Goal: Task Accomplishment & Management: Complete application form

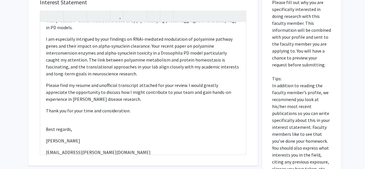
scroll to position [286, 0]
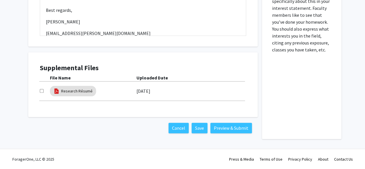
click at [41, 92] on input "checkbox" at bounding box center [42, 91] width 4 height 4
checkbox input "true"
click at [217, 126] on button "Preview & Submit" at bounding box center [232, 128] width 42 height 10
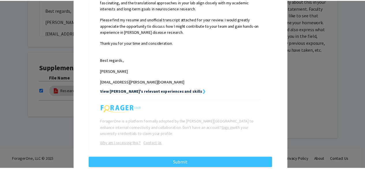
scroll to position [287, 0]
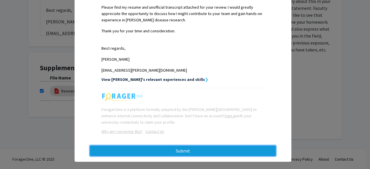
click at [174, 146] on button "Submit" at bounding box center [183, 151] width 186 height 10
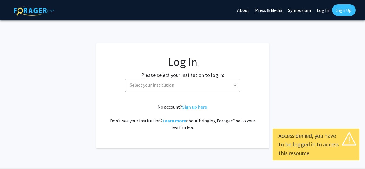
select select
click at [161, 83] on span "Select your institution" at bounding box center [152, 85] width 44 height 6
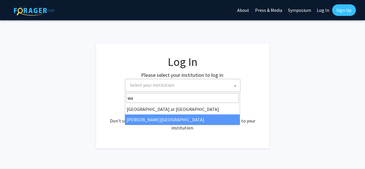
type input "wa"
select select "21"
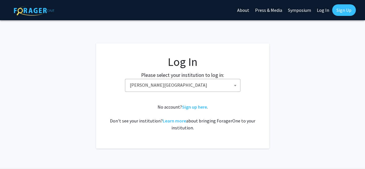
click at [174, 103] on div "No account? Sign up here . Don't see your institution? Learn more about bringin…" at bounding box center [183, 117] width 150 height 28
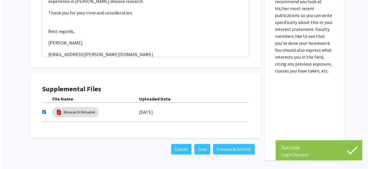
scroll to position [286, 0]
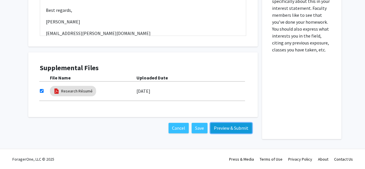
click at [225, 129] on button "Preview & Submit" at bounding box center [232, 128] width 42 height 10
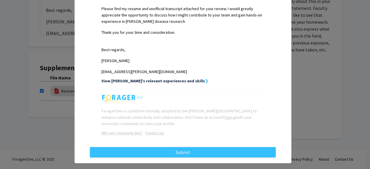
scroll to position [287, 0]
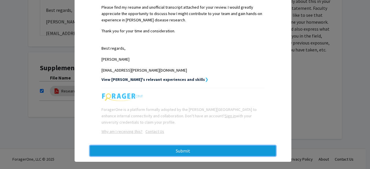
click at [204, 146] on button "Submit" at bounding box center [183, 151] width 186 height 10
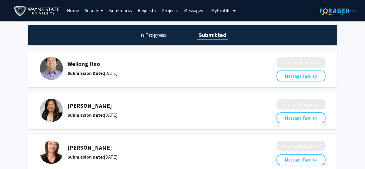
click at [183, 9] on link "Messages" at bounding box center [193, 10] width 25 height 20
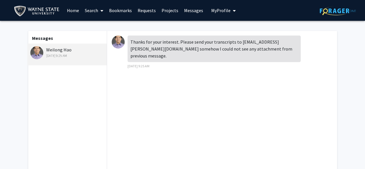
click at [172, 9] on link "Projects" at bounding box center [170, 10] width 23 height 20
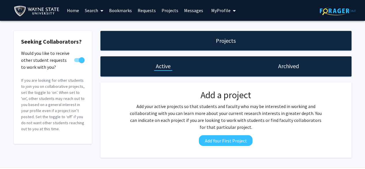
click at [151, 12] on link "Requests" at bounding box center [147, 10] width 24 height 20
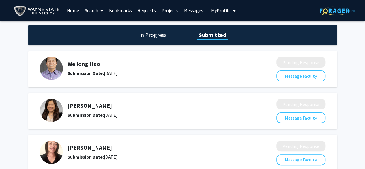
click at [116, 7] on link "Bookmarks" at bounding box center [120, 10] width 29 height 20
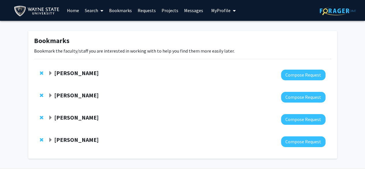
click at [50, 97] on span "Expand Samuele Zilioli Bookmark" at bounding box center [50, 95] width 5 height 5
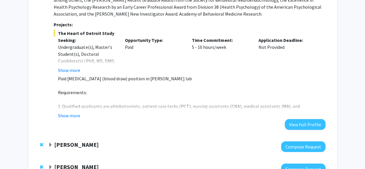
scroll to position [219, 0]
click at [64, 112] on button "Show more" at bounding box center [69, 115] width 22 height 7
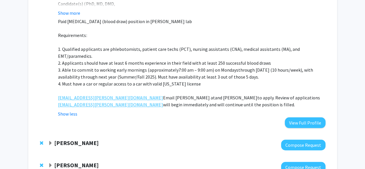
scroll to position [300, 0]
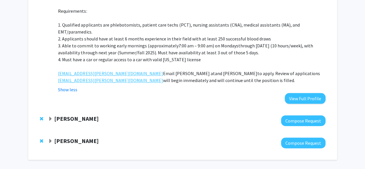
click at [49, 139] on span "Expand Kang Chen Bookmark" at bounding box center [50, 141] width 5 height 5
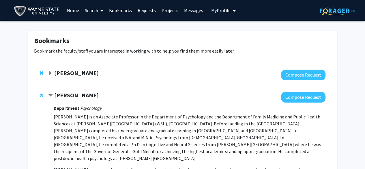
scroll to position [0, 0]
click at [51, 74] on span "Expand Wei-Ling Tsou Bookmark" at bounding box center [50, 73] width 5 height 5
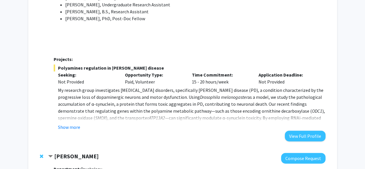
scroll to position [319, 0]
click at [75, 123] on button "Show more" at bounding box center [69, 126] width 22 height 7
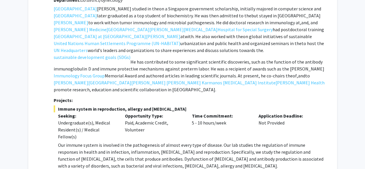
scroll to position [896, 0]
